Goal: Task Accomplishment & Management: Complete application form

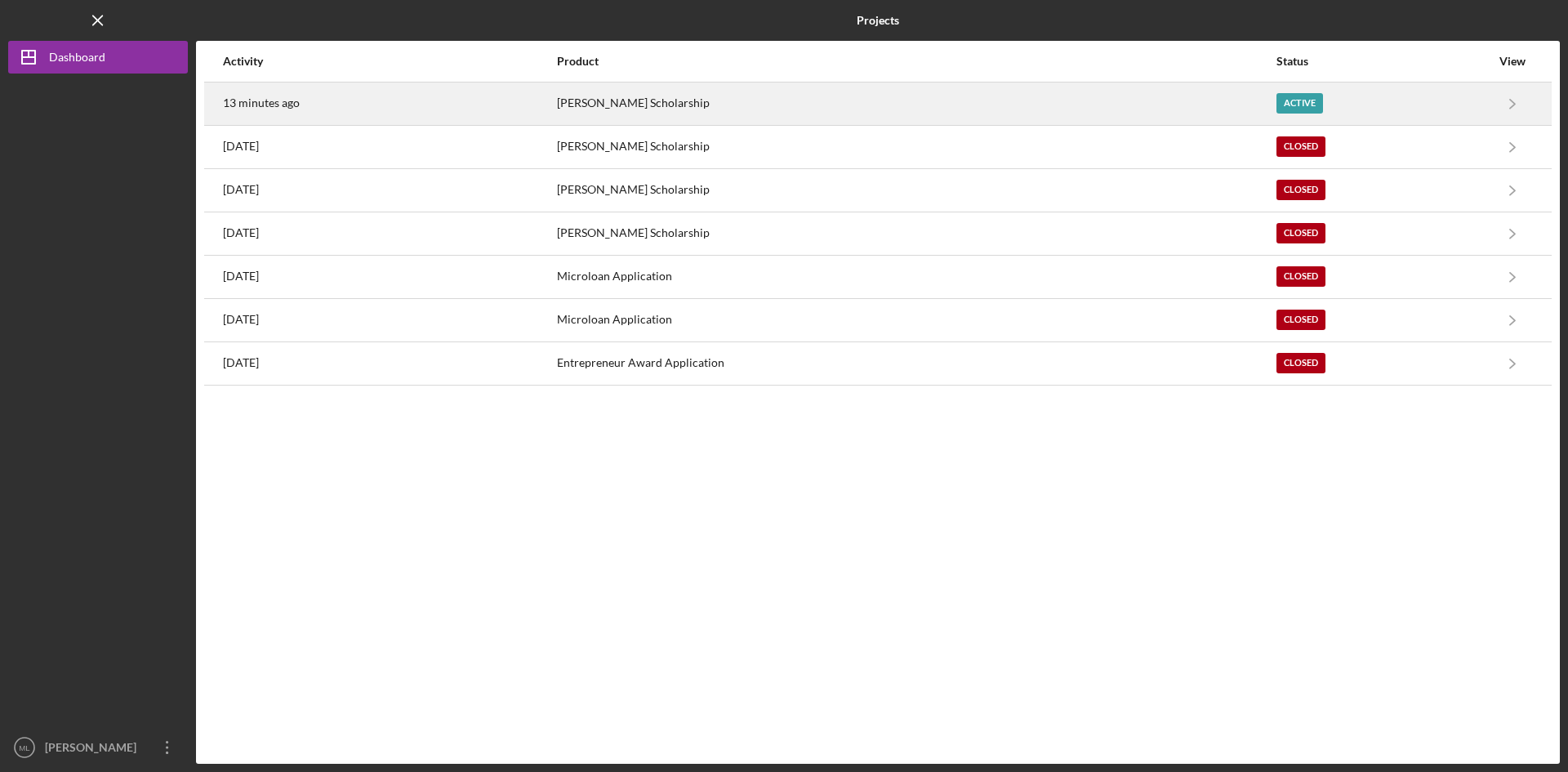
click at [628, 105] on div "[PERSON_NAME] Scholarship" at bounding box center [915, 103] width 717 height 41
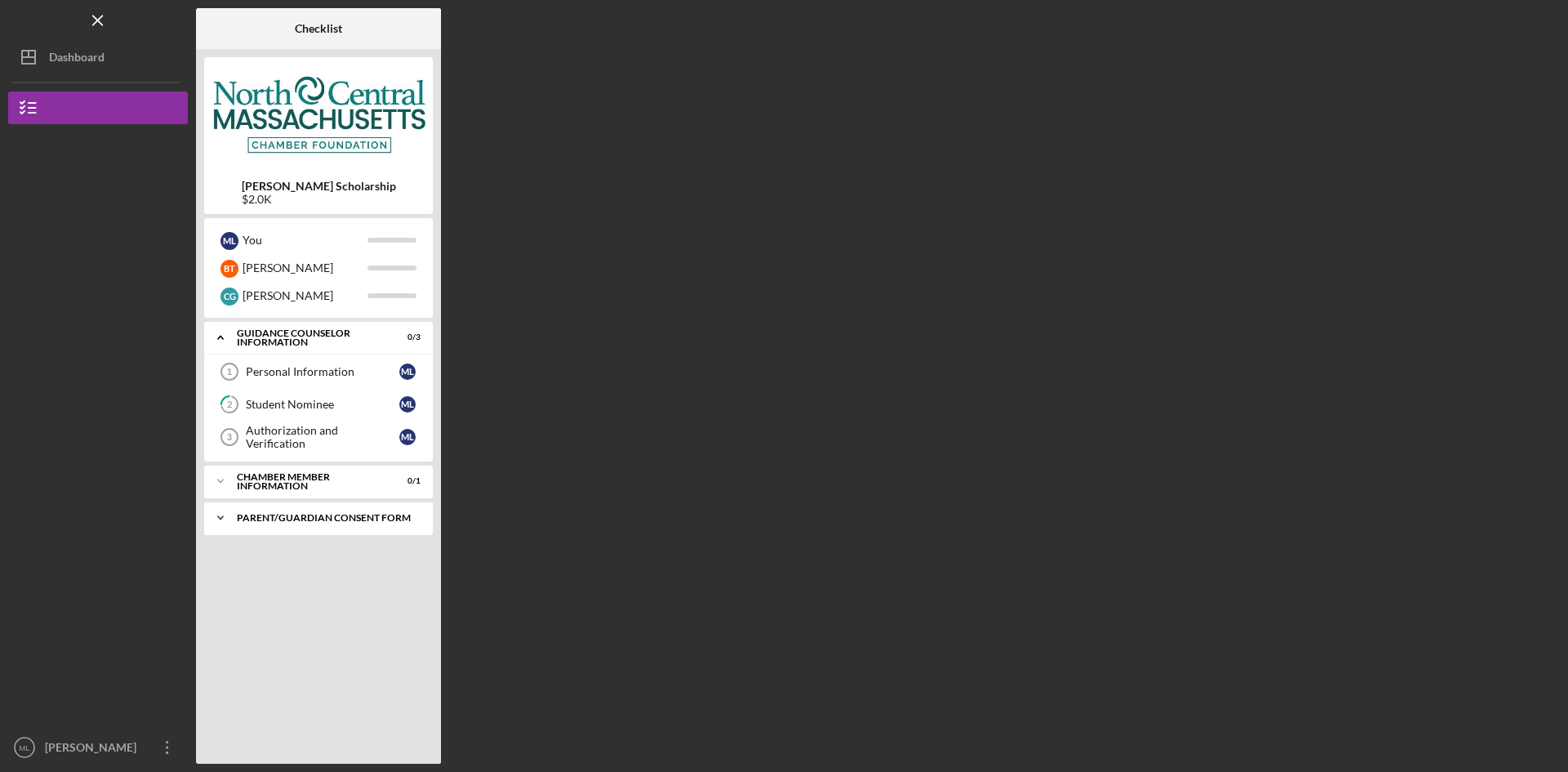
click at [261, 522] on div "Parent/Guardian Consent Form" at bounding box center [324, 518] width 175 height 10
click at [304, 553] on div "Parent/Guardian Consent Form" at bounding box center [322, 552] width 153 height 26
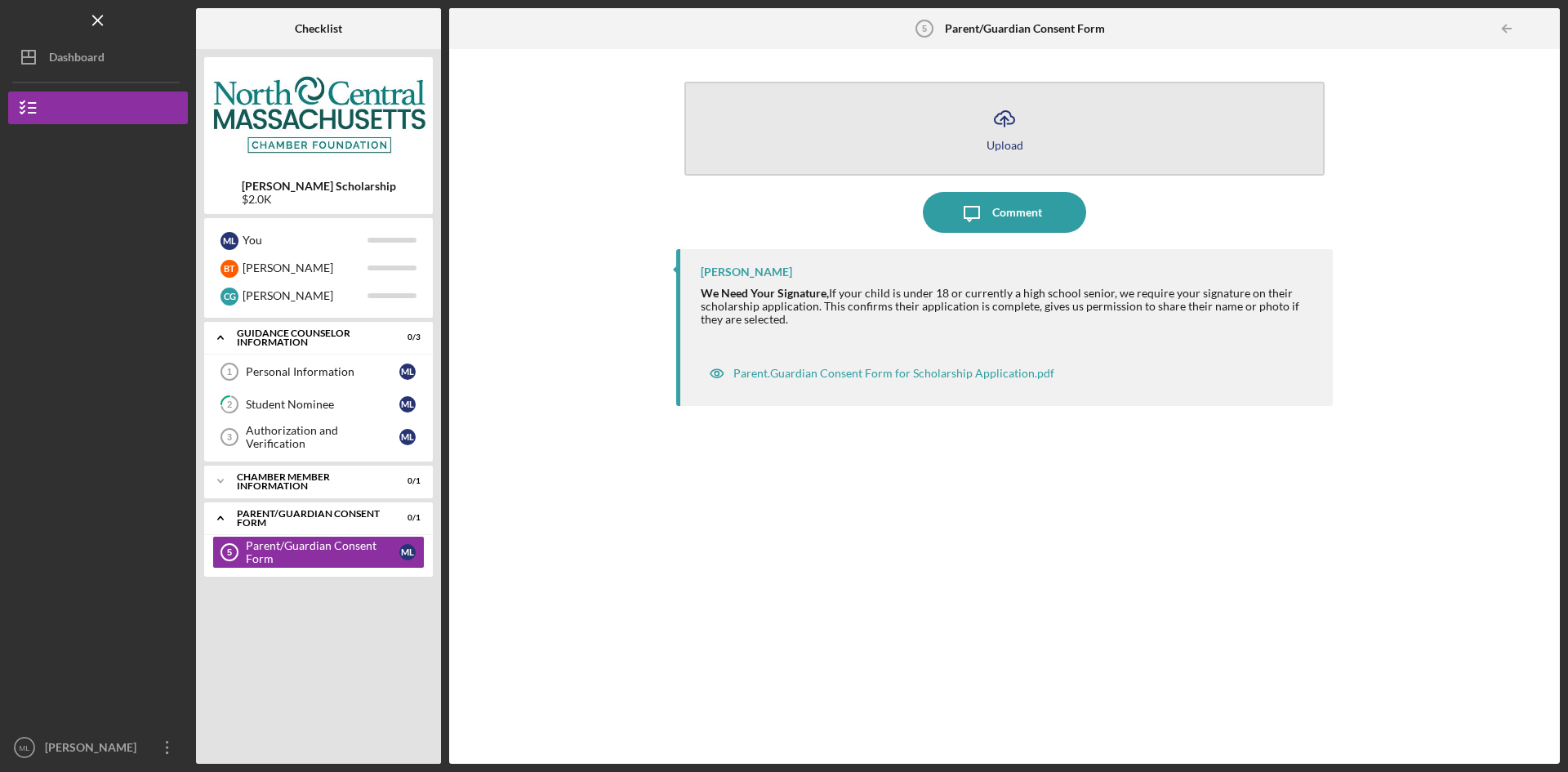
click at [929, 157] on button "Icon/Upload Upload" at bounding box center [1004, 128] width 640 height 94
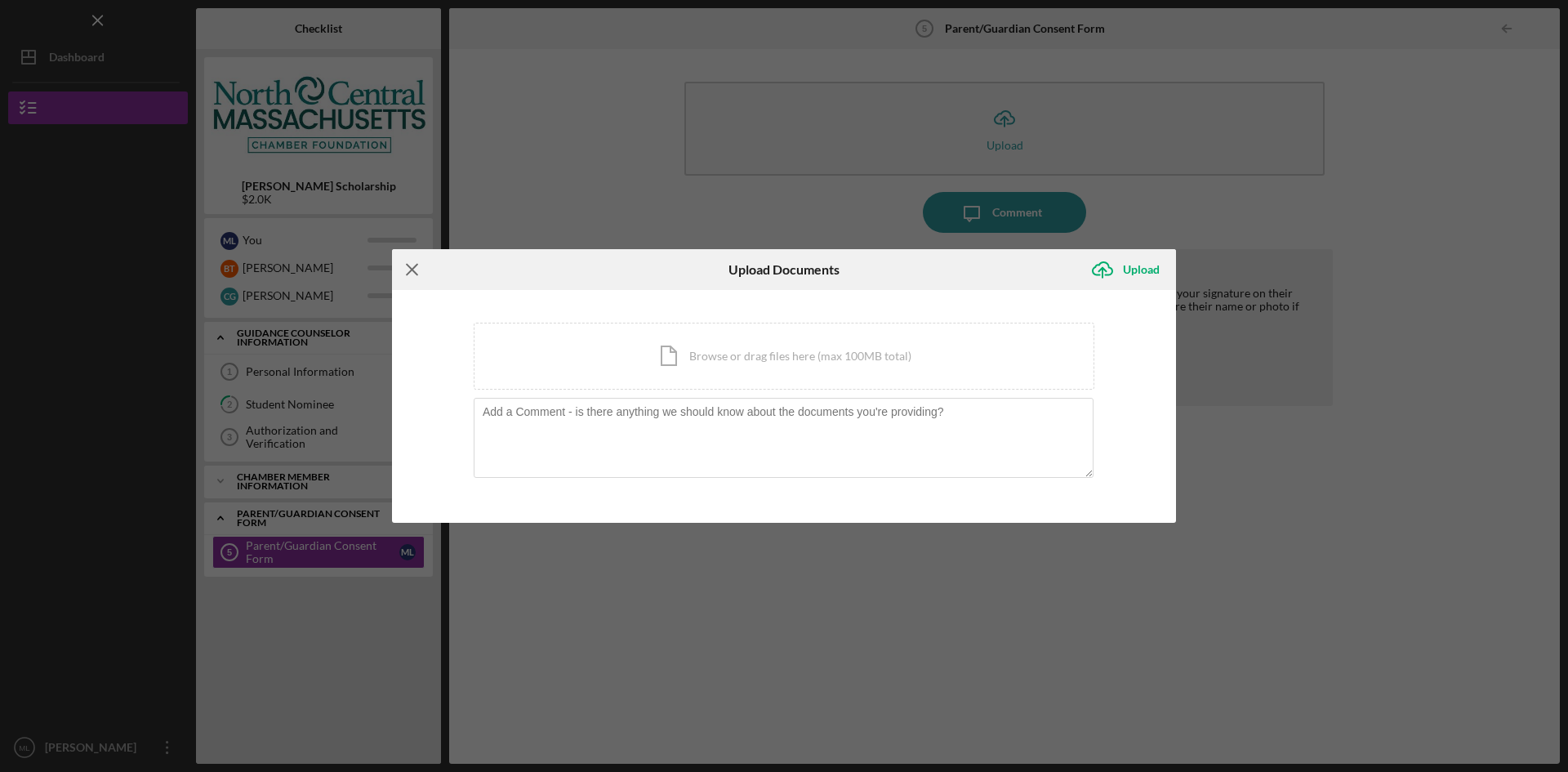
click at [411, 273] on icon "Icon/Menu Close" at bounding box center [412, 269] width 41 height 41
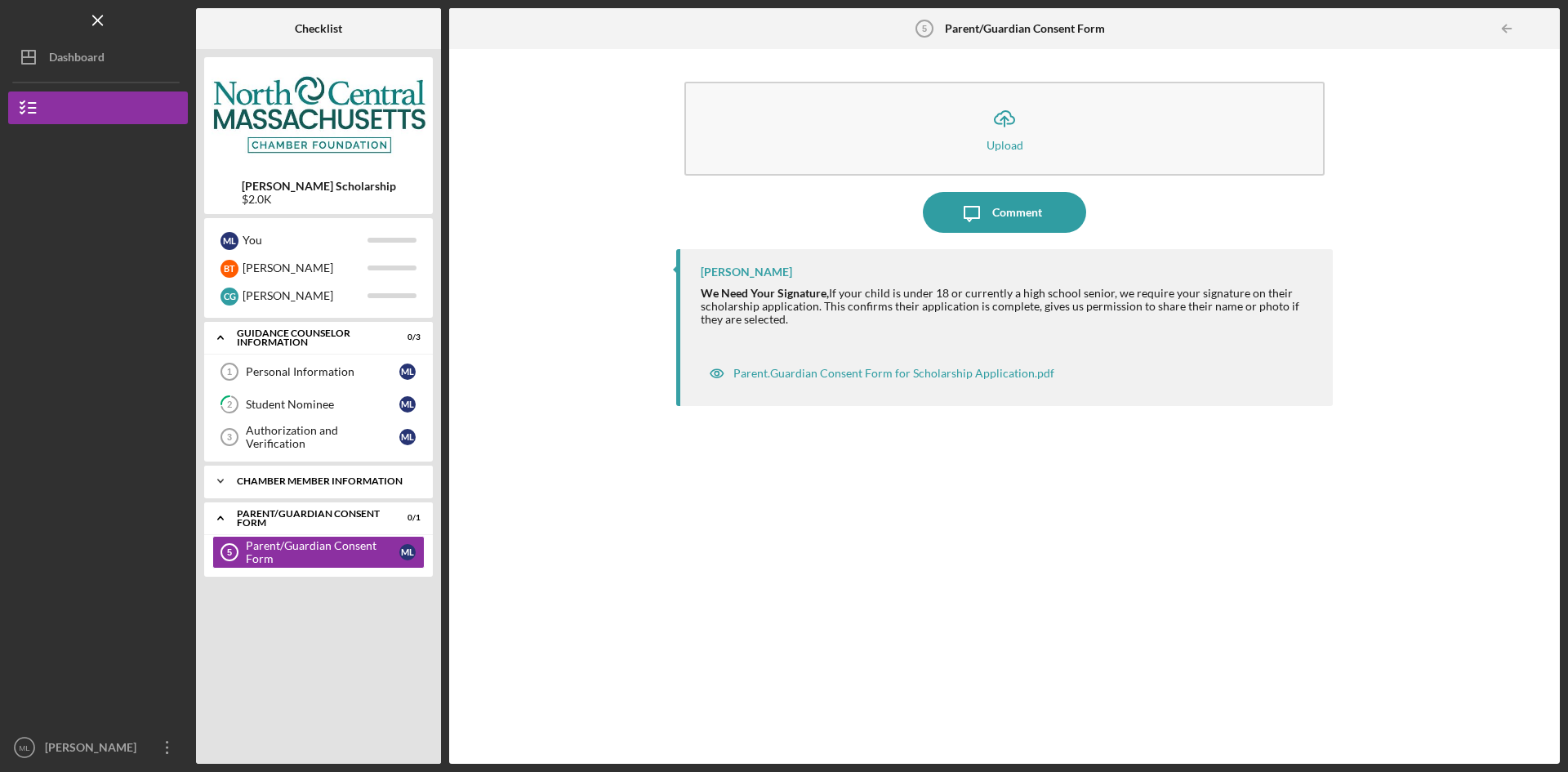
click at [317, 484] on div "Chamber Member Information" at bounding box center [324, 481] width 175 height 10
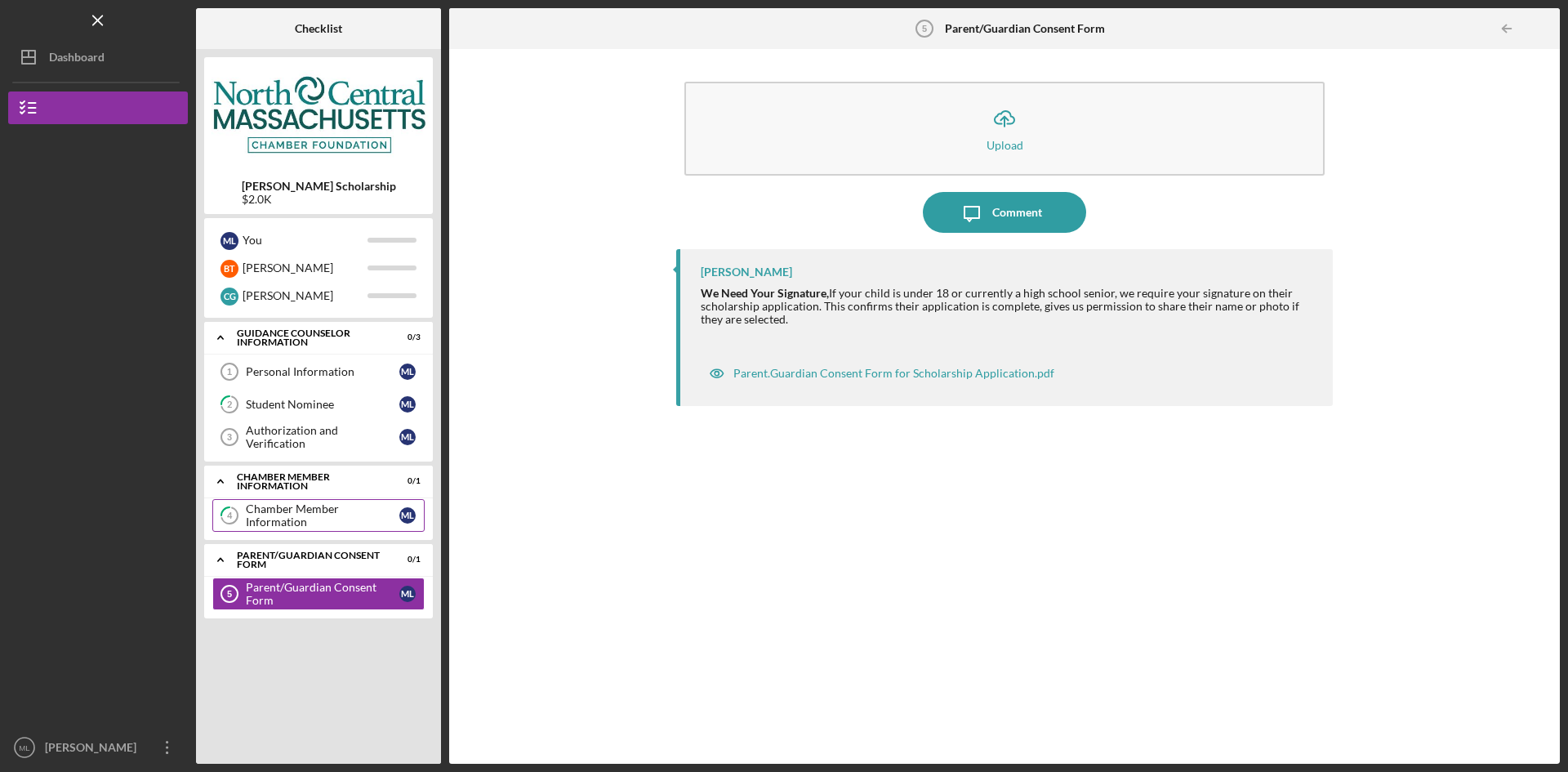
click at [323, 515] on div "Chamber Member Information" at bounding box center [322, 515] width 153 height 26
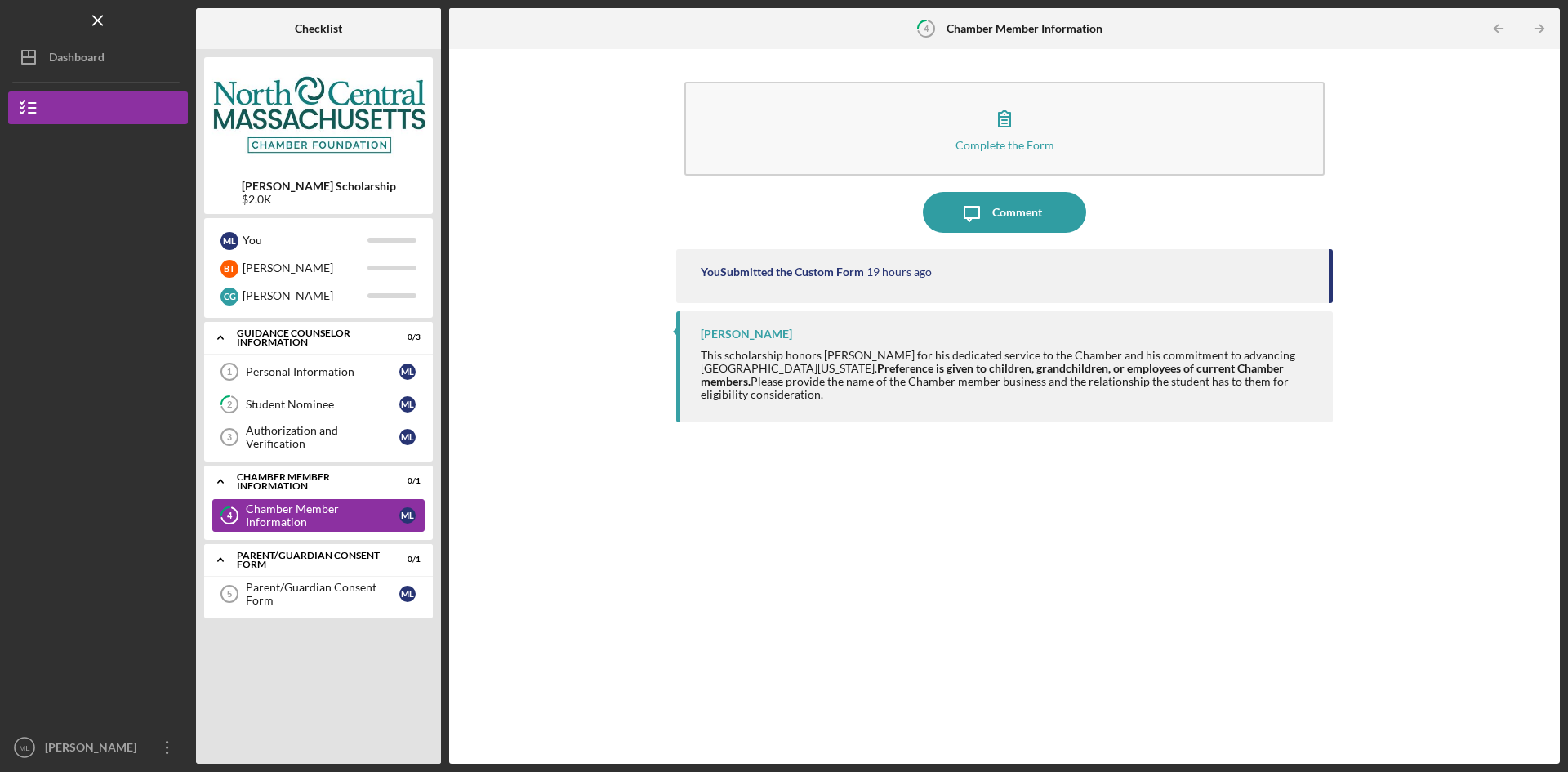
click at [323, 515] on div "Chamber Member Information" at bounding box center [322, 515] width 153 height 26
click at [230, 485] on icon "Icon/Expander" at bounding box center [220, 480] width 33 height 33
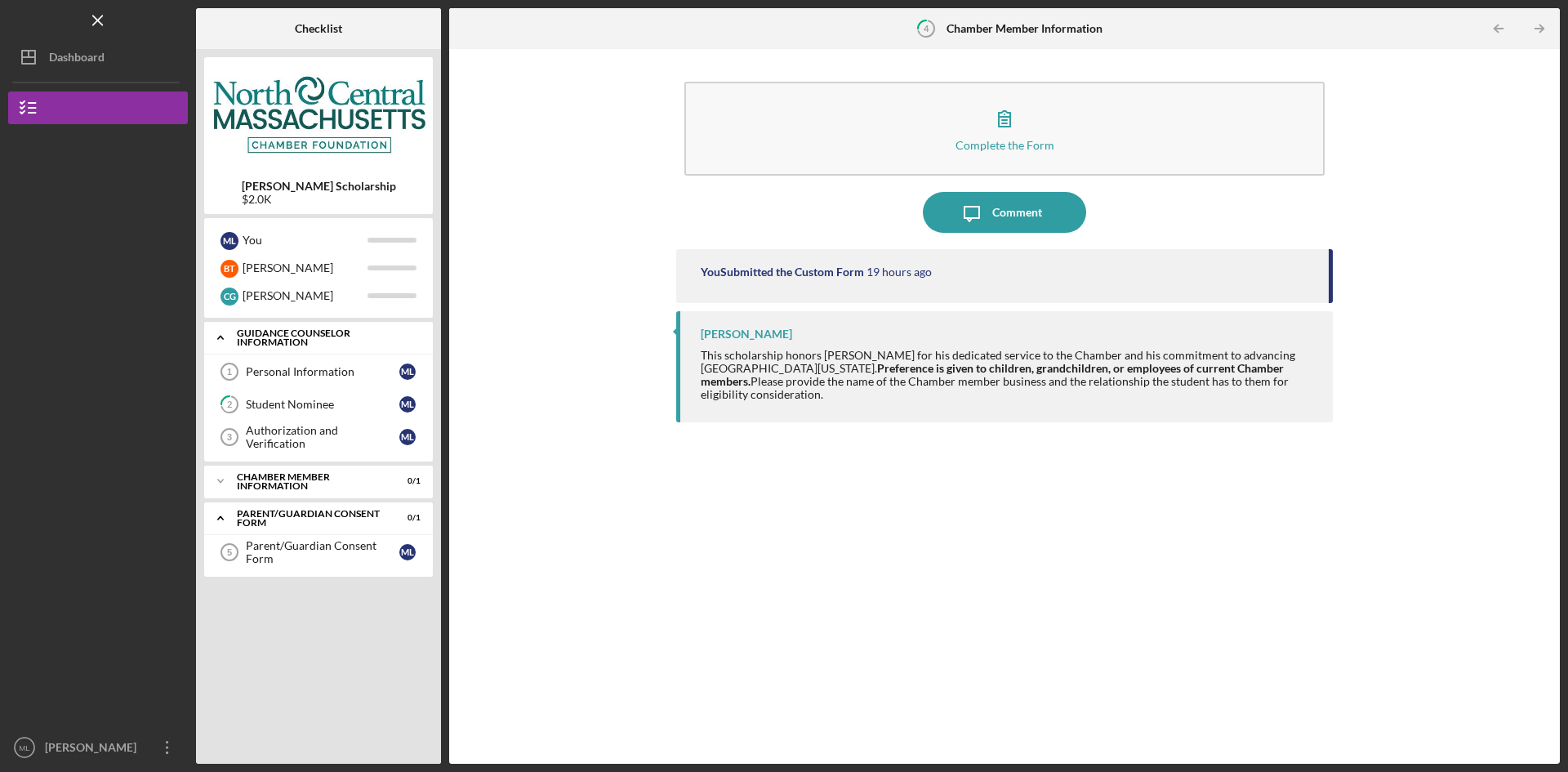
click at [231, 333] on icon "Icon/Expander" at bounding box center [220, 337] width 33 height 33
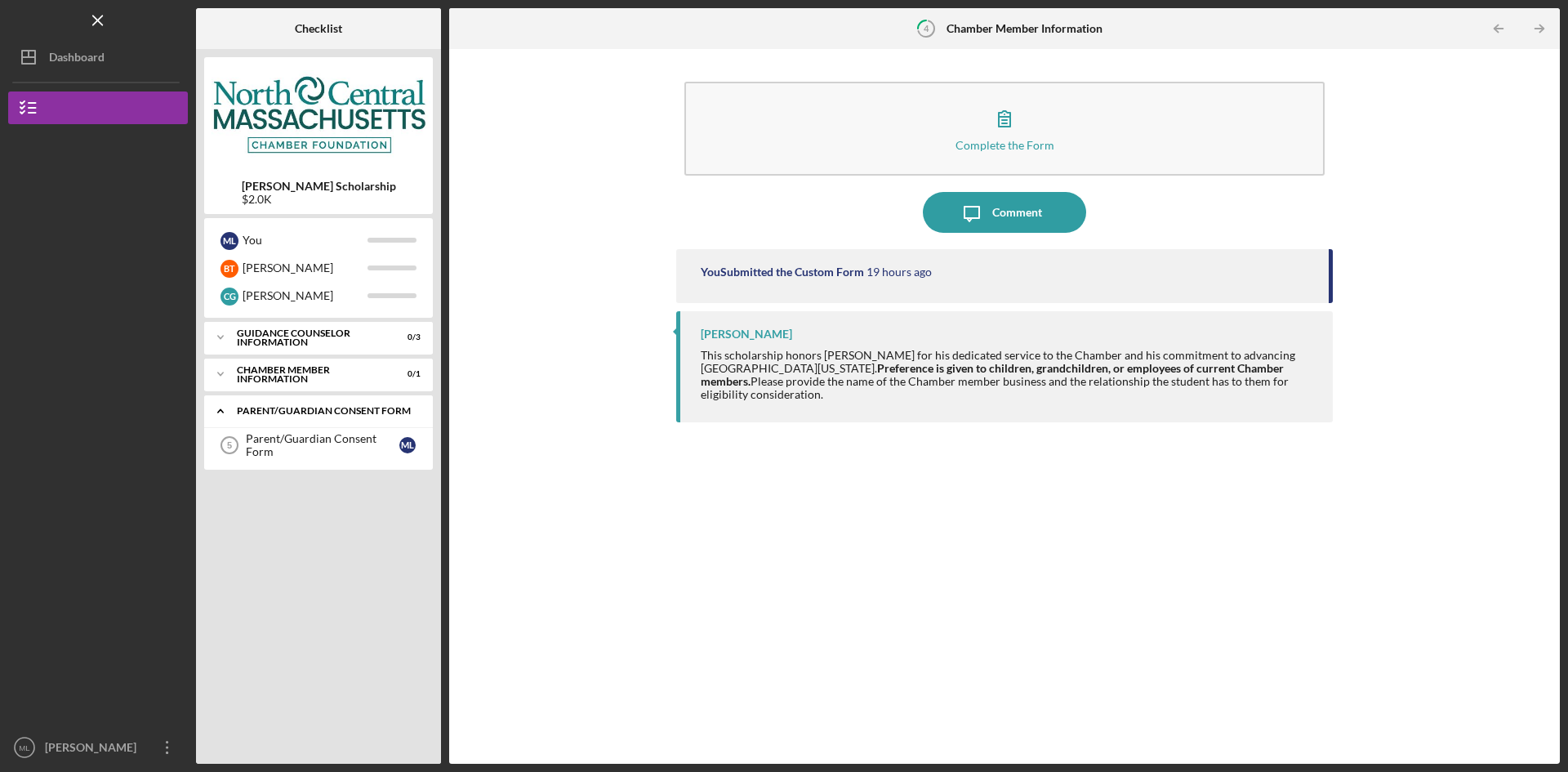
click at [224, 416] on icon "Icon/Expander" at bounding box center [220, 411] width 33 height 33
click at [577, 526] on div "Complete the Form Form Icon/Message Comment You Submitted the Custom Form 19 ho…" at bounding box center [1004, 406] width 1094 height 698
click at [335, 409] on div "Parent/Guardian Consent Form" at bounding box center [324, 411] width 175 height 10
click at [275, 374] on div "Chamber Member Information" at bounding box center [324, 374] width 175 height 10
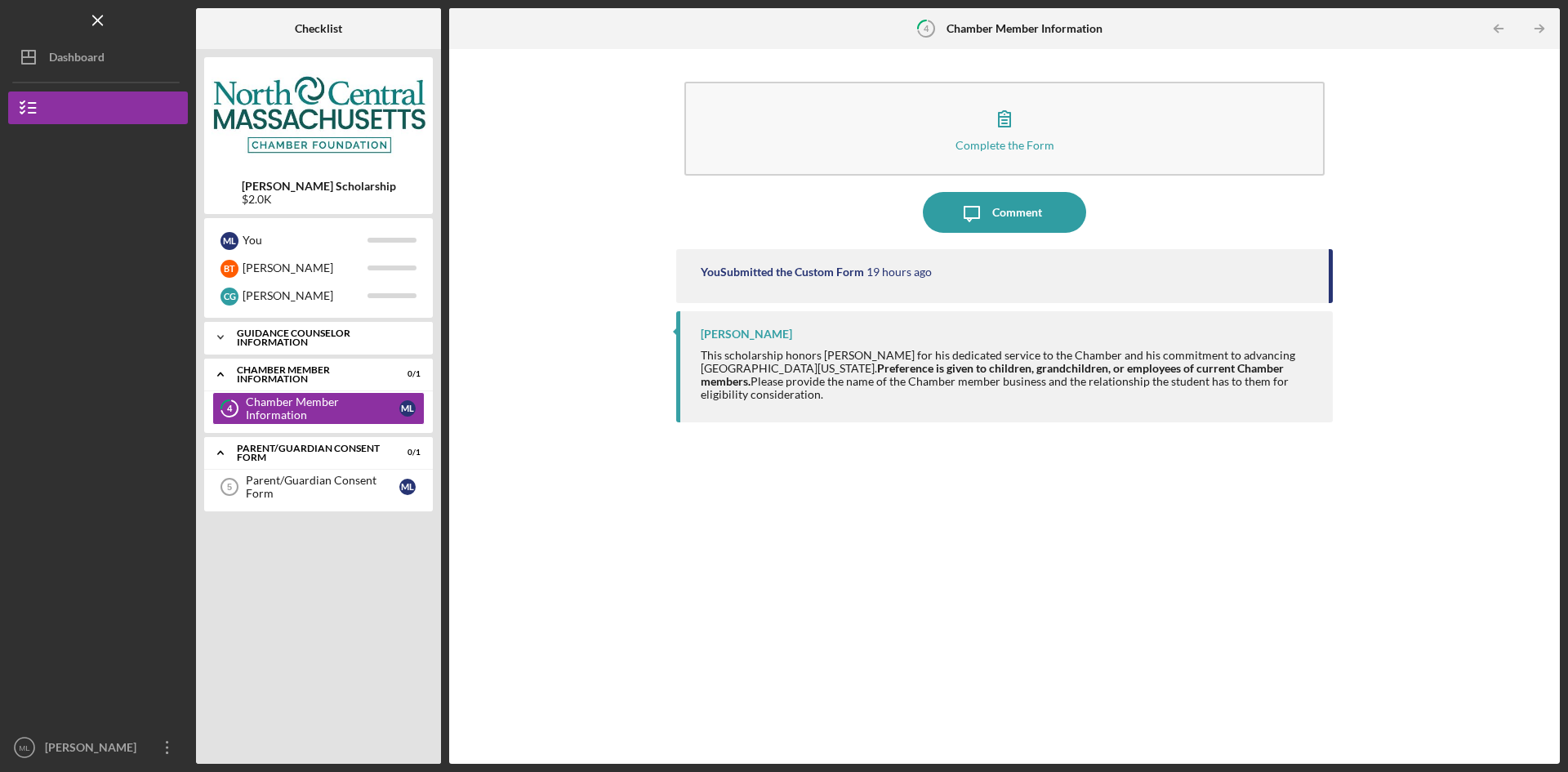
click at [275, 347] on div "Icon/Expander Guidance Counselor Information 0 / 3" at bounding box center [318, 337] width 229 height 33
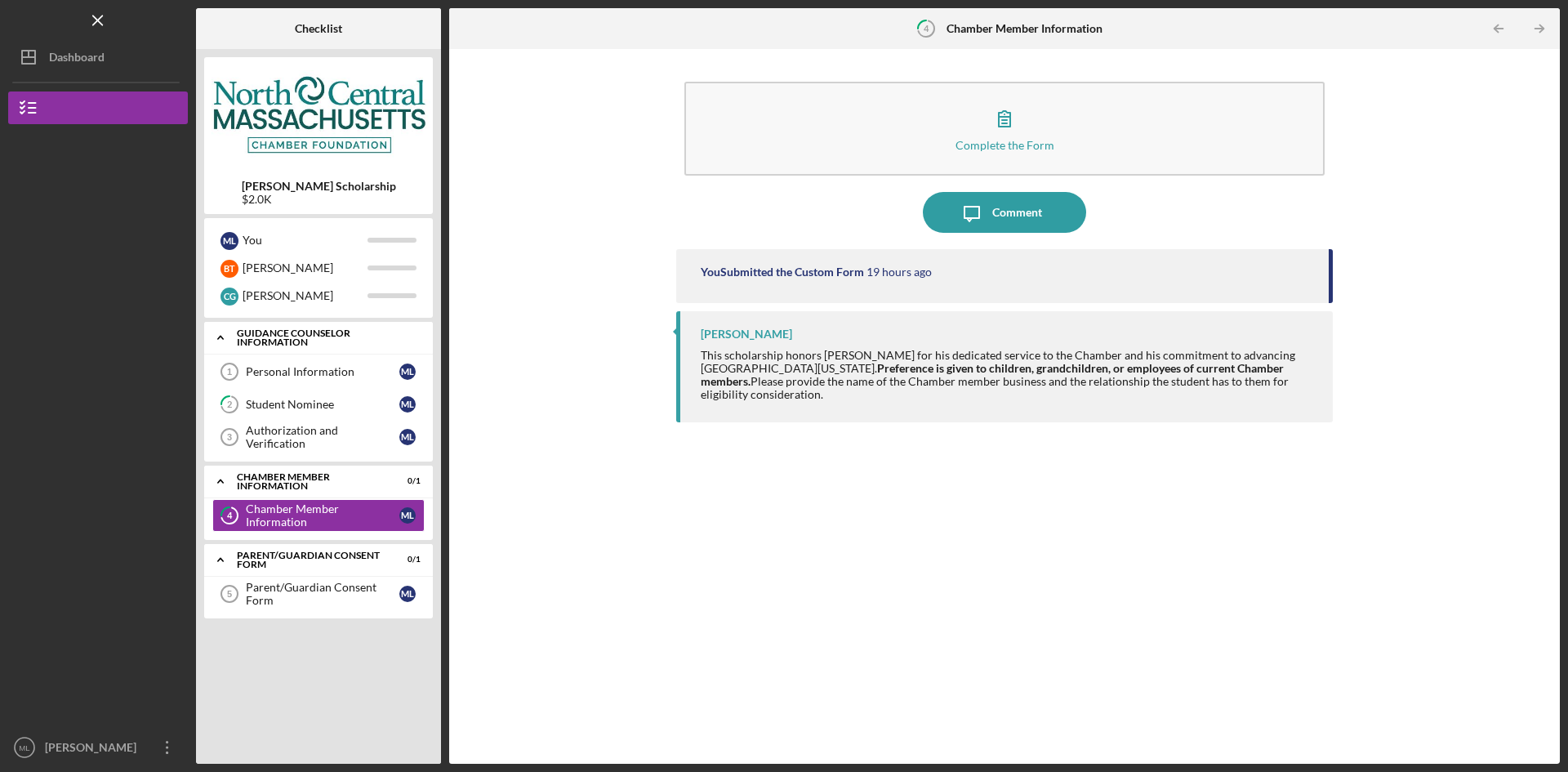
click at [275, 345] on div "Guidance Counselor Information" at bounding box center [324, 338] width 175 height 18
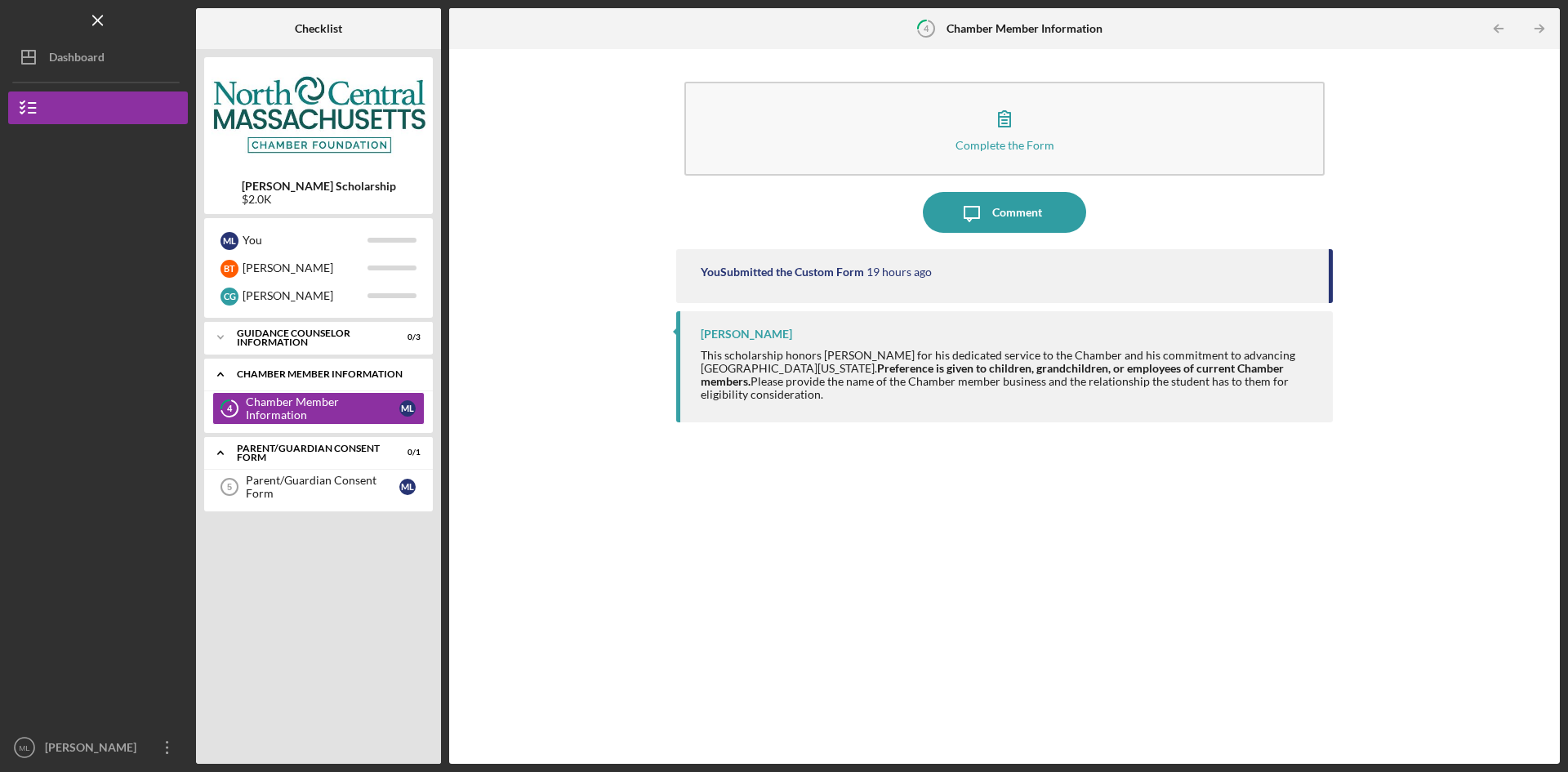
click at [243, 386] on div "Icon/Expander Chamber Member Information 0 / 1" at bounding box center [318, 375] width 229 height 34
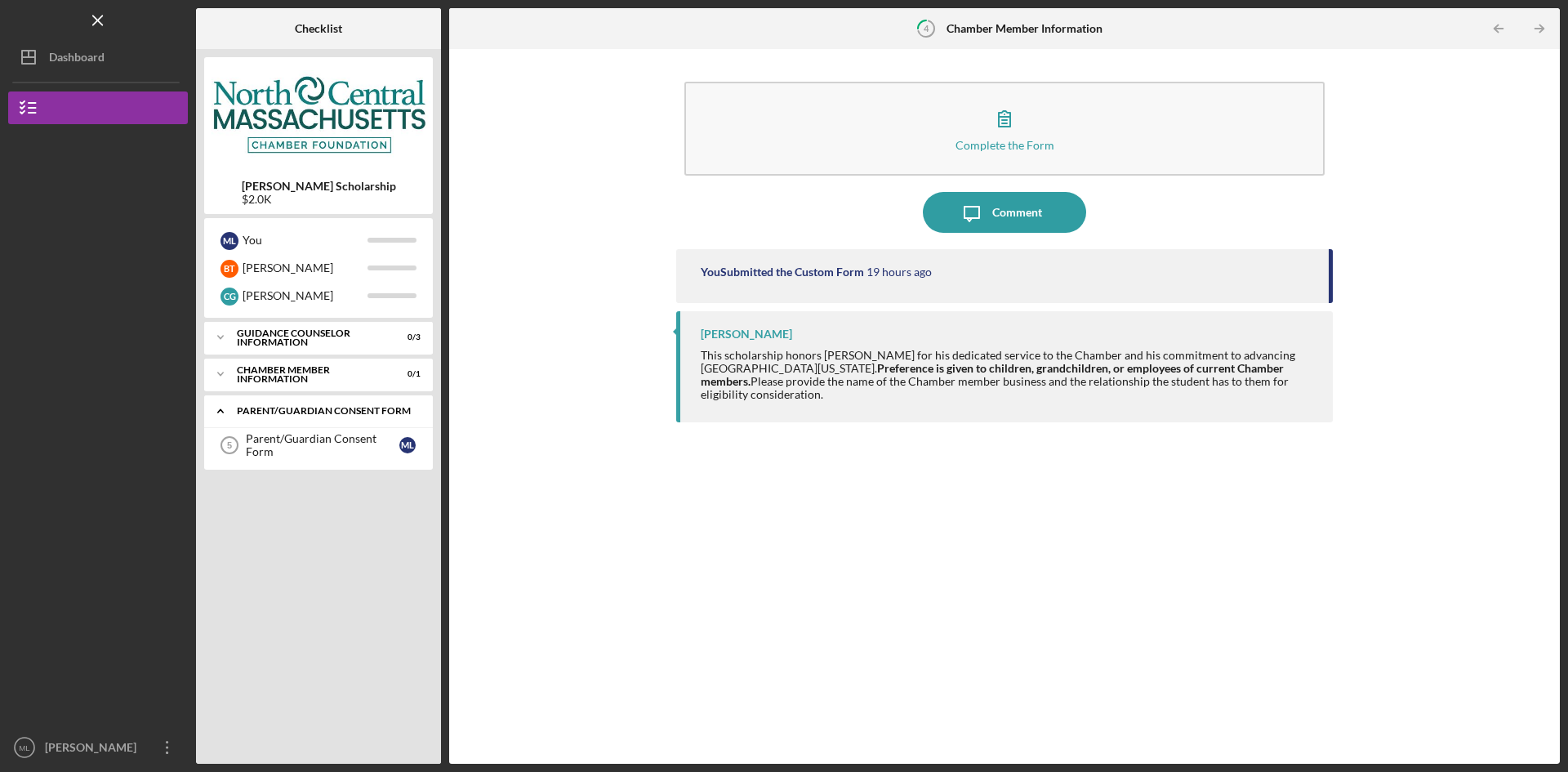
click at [255, 415] on div "Parent/Guardian Consent Form" at bounding box center [324, 411] width 175 height 10
